Goal: Task Accomplishment & Management: Complete application form

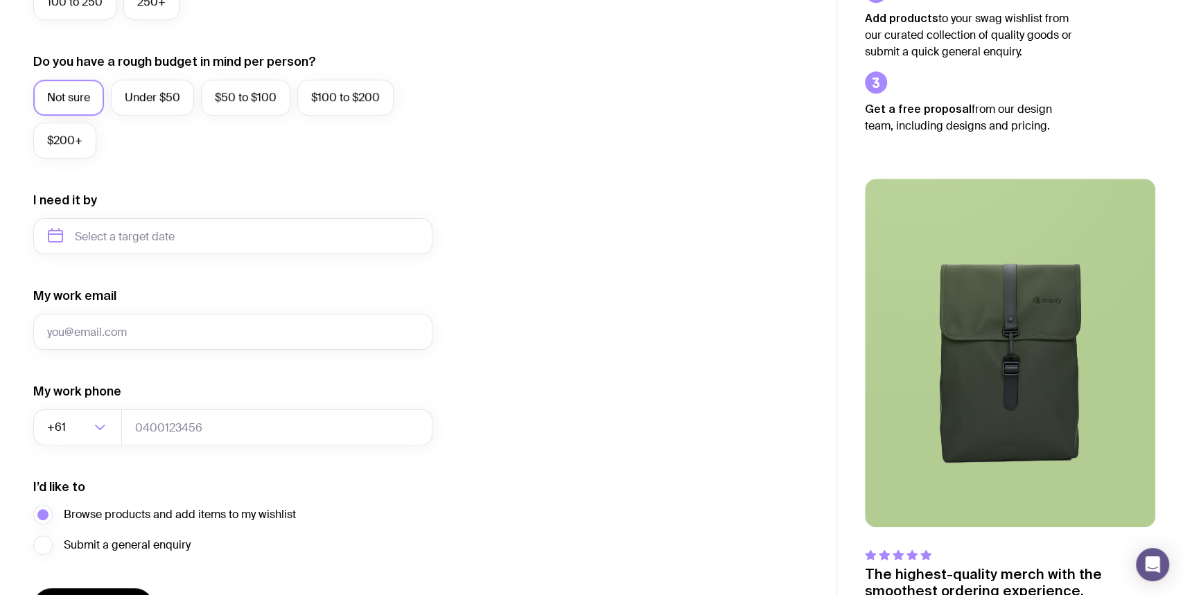
scroll to position [517, 0]
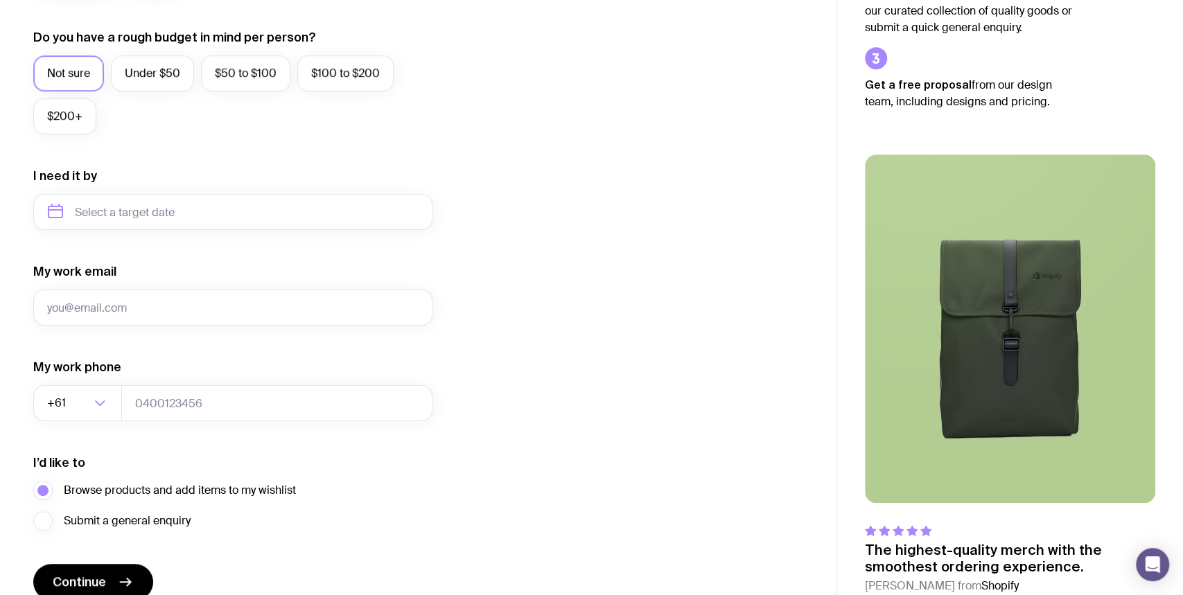
click at [171, 67] on label "Under $50" at bounding box center [152, 73] width 83 height 36
click at [0, 0] on input "Under $50" at bounding box center [0, 0] width 0 height 0
click at [252, 216] on input "text" at bounding box center [232, 212] width 399 height 36
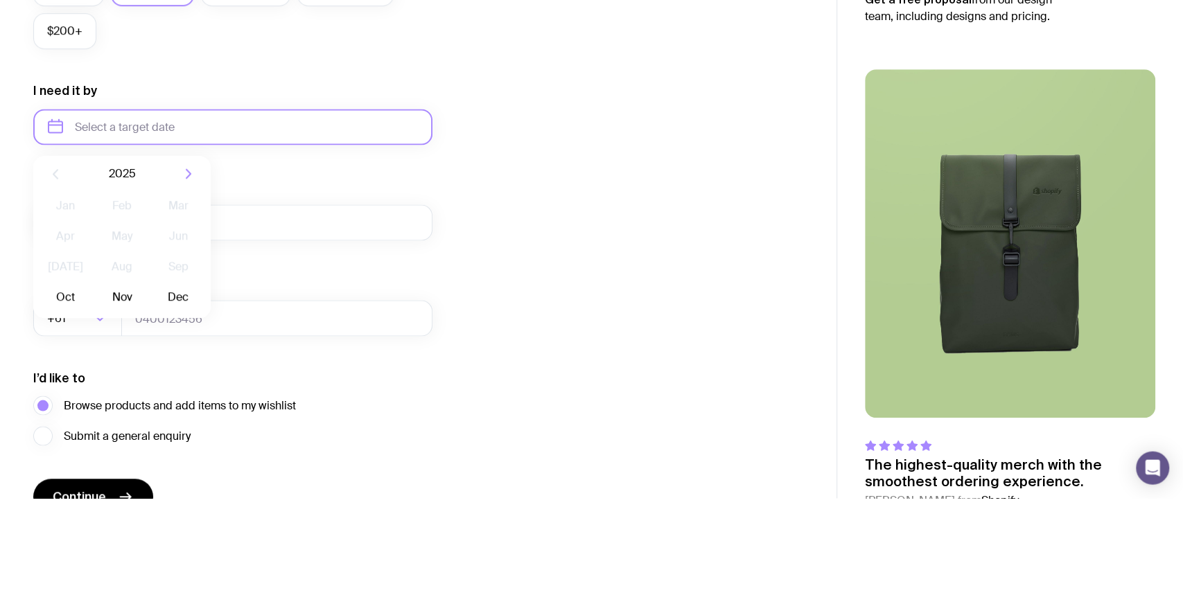
scroll to position [505, 0]
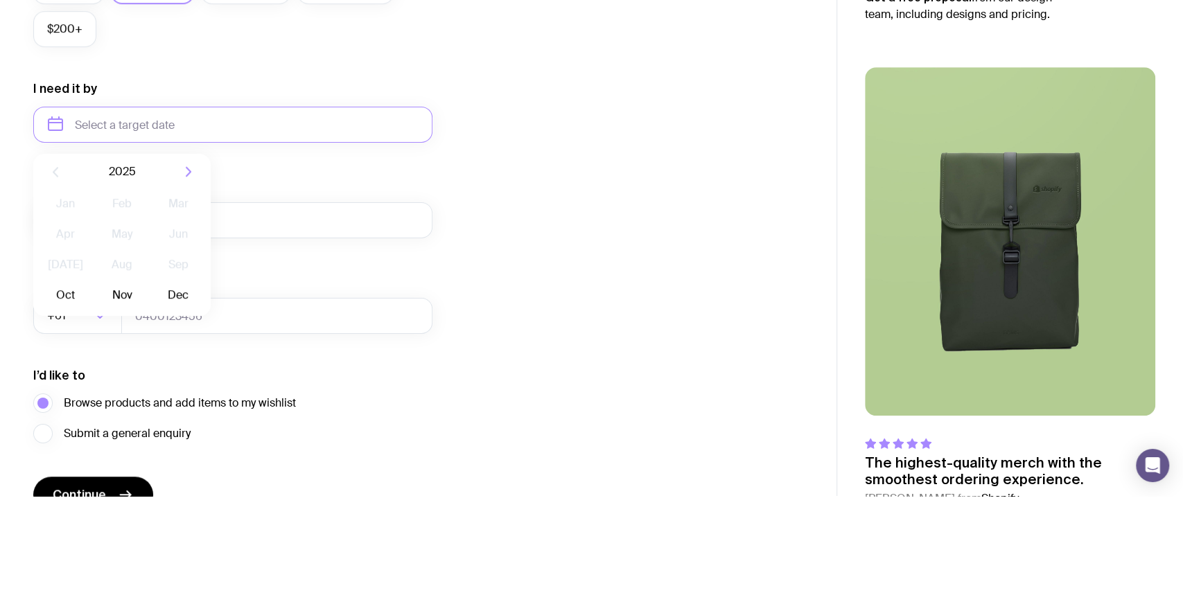
click at [114, 407] on button "Nov" at bounding box center [121, 394] width 51 height 28
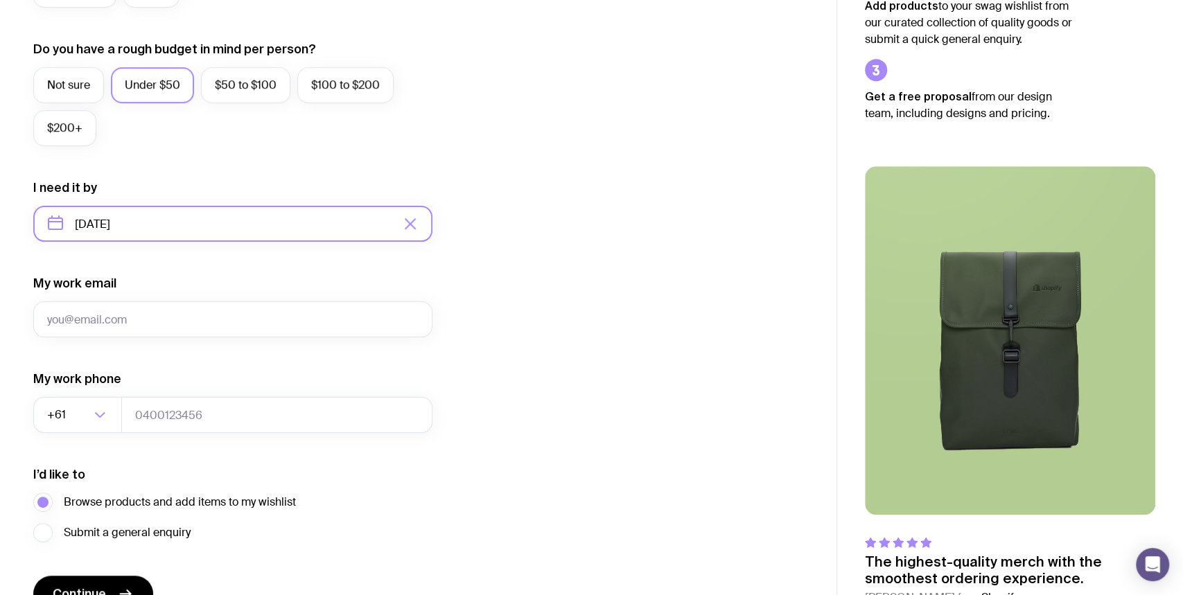
click at [271, 224] on input "[DATE]" at bounding box center [232, 224] width 399 height 36
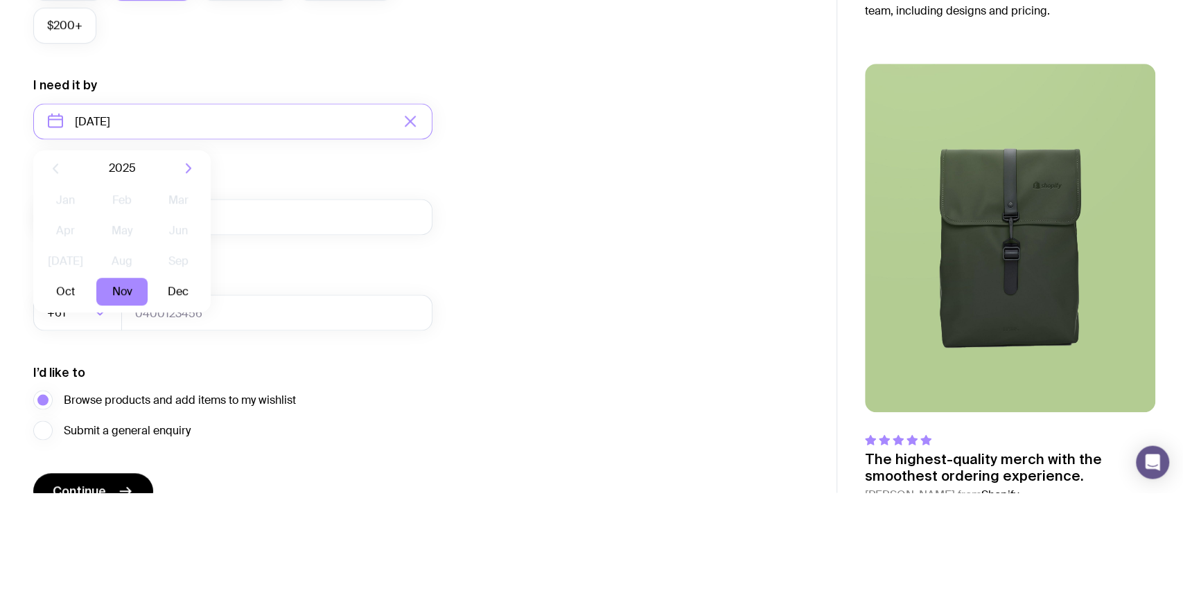
click at [67, 388] on button "Oct" at bounding box center [65, 394] width 51 height 28
type input "[DATE]"
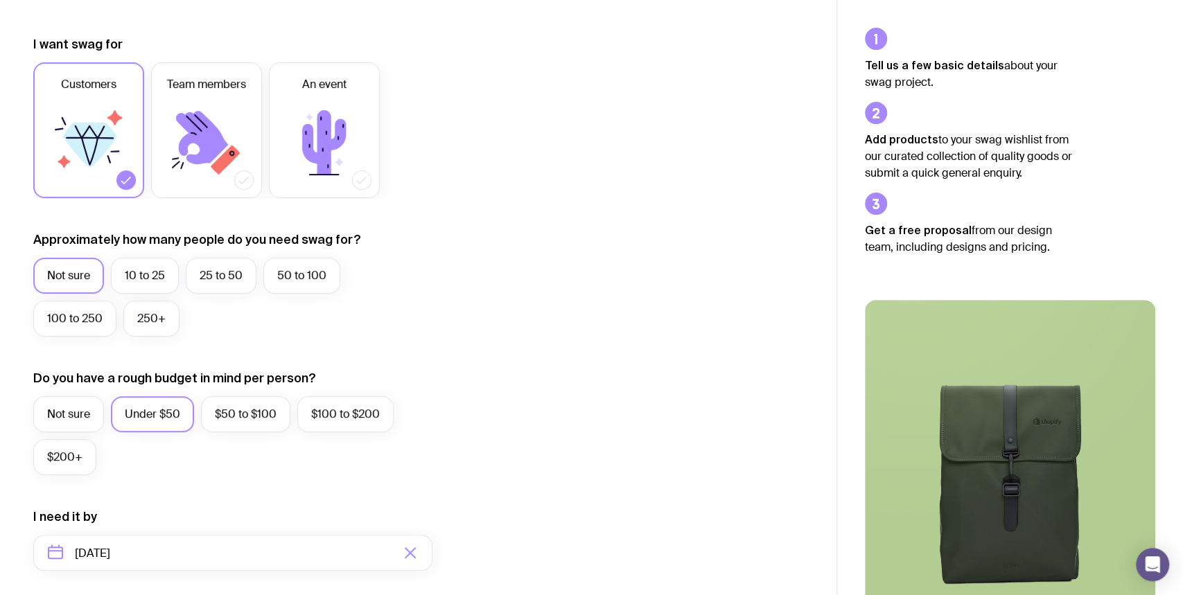
scroll to position [202, 0]
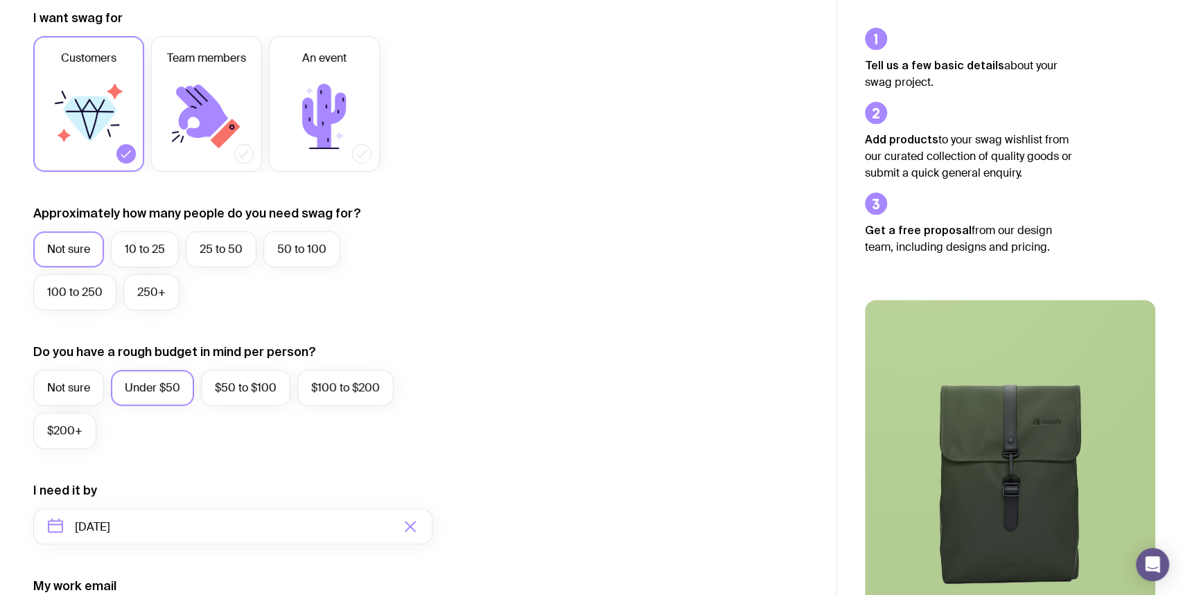
click at [161, 288] on label "250+" at bounding box center [151, 292] width 56 height 36
click at [0, 0] on input "250+" at bounding box center [0, 0] width 0 height 0
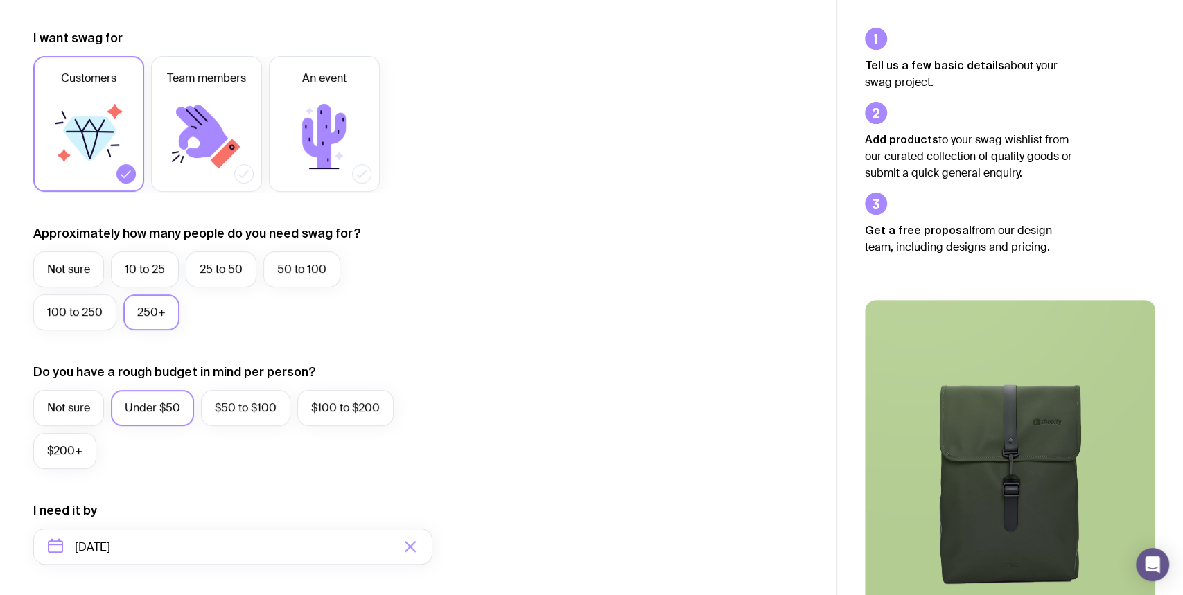
click at [61, 261] on label "Not sure" at bounding box center [68, 269] width 71 height 36
click at [0, 0] on input "Not sure" at bounding box center [0, 0] width 0 height 0
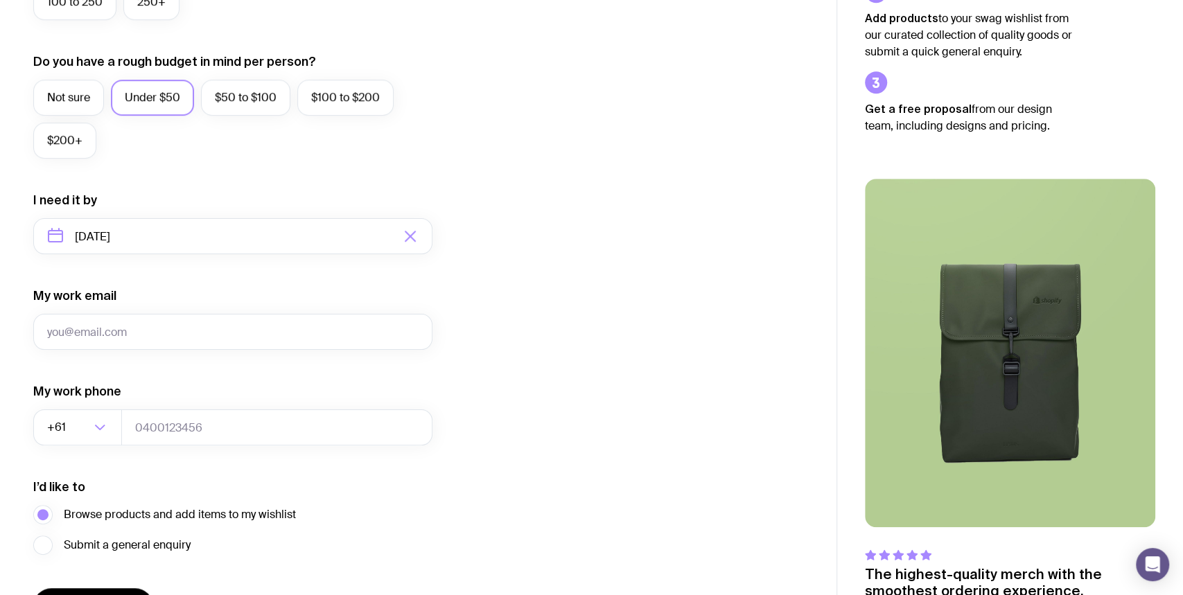
scroll to position [505, 0]
